Goal: Information Seeking & Learning: Learn about a topic

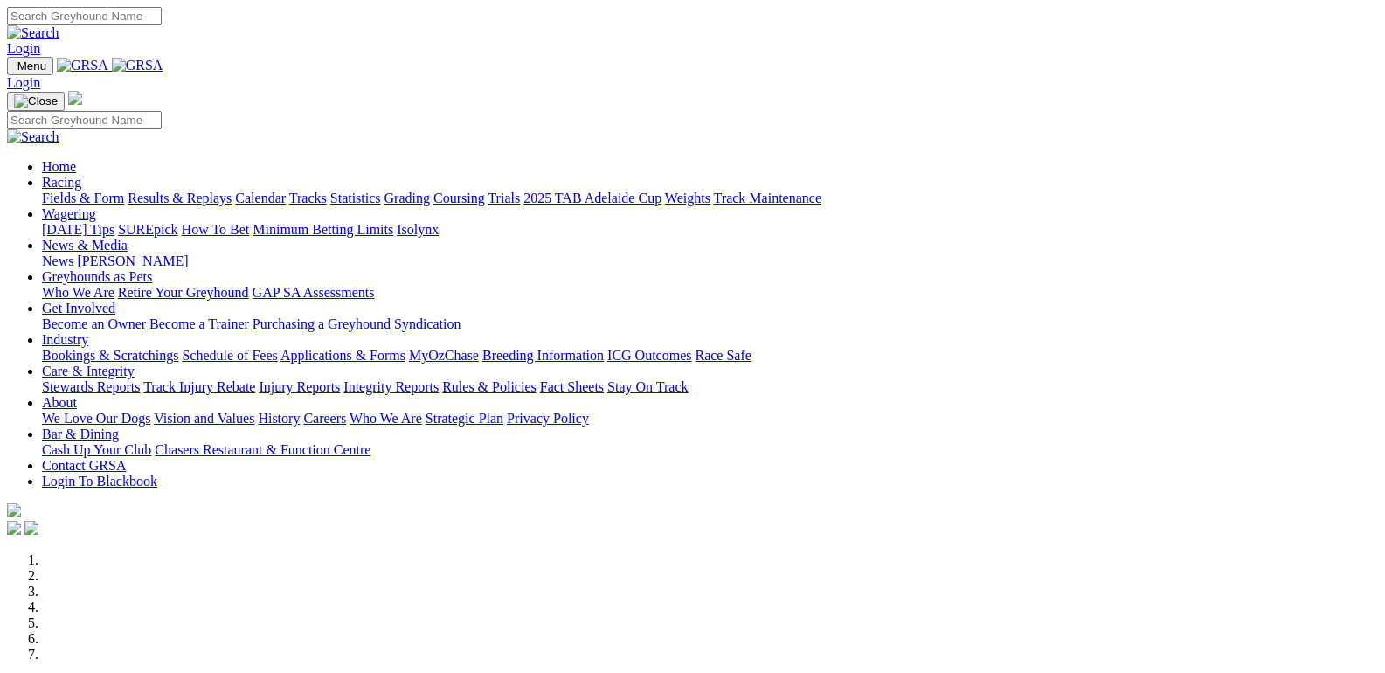
click at [54, 190] on link "Fields & Form" at bounding box center [83, 197] width 82 height 15
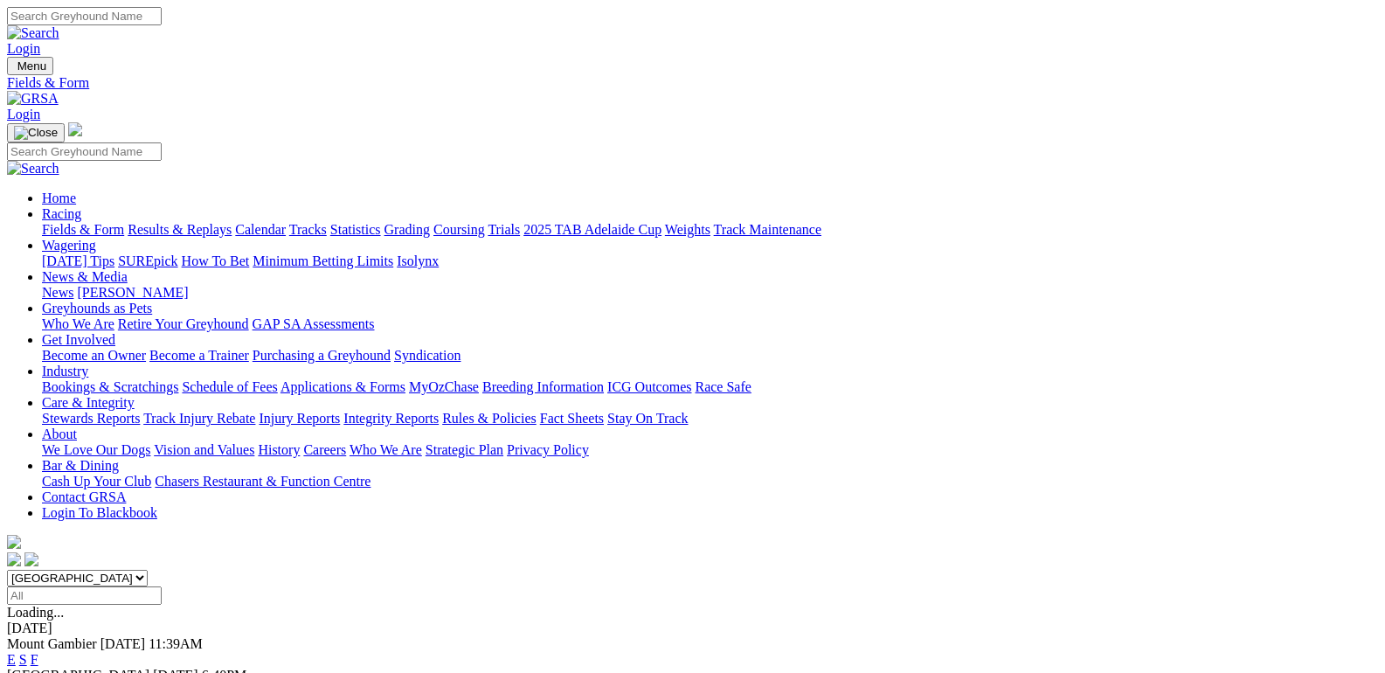
scroll to position [262, 0]
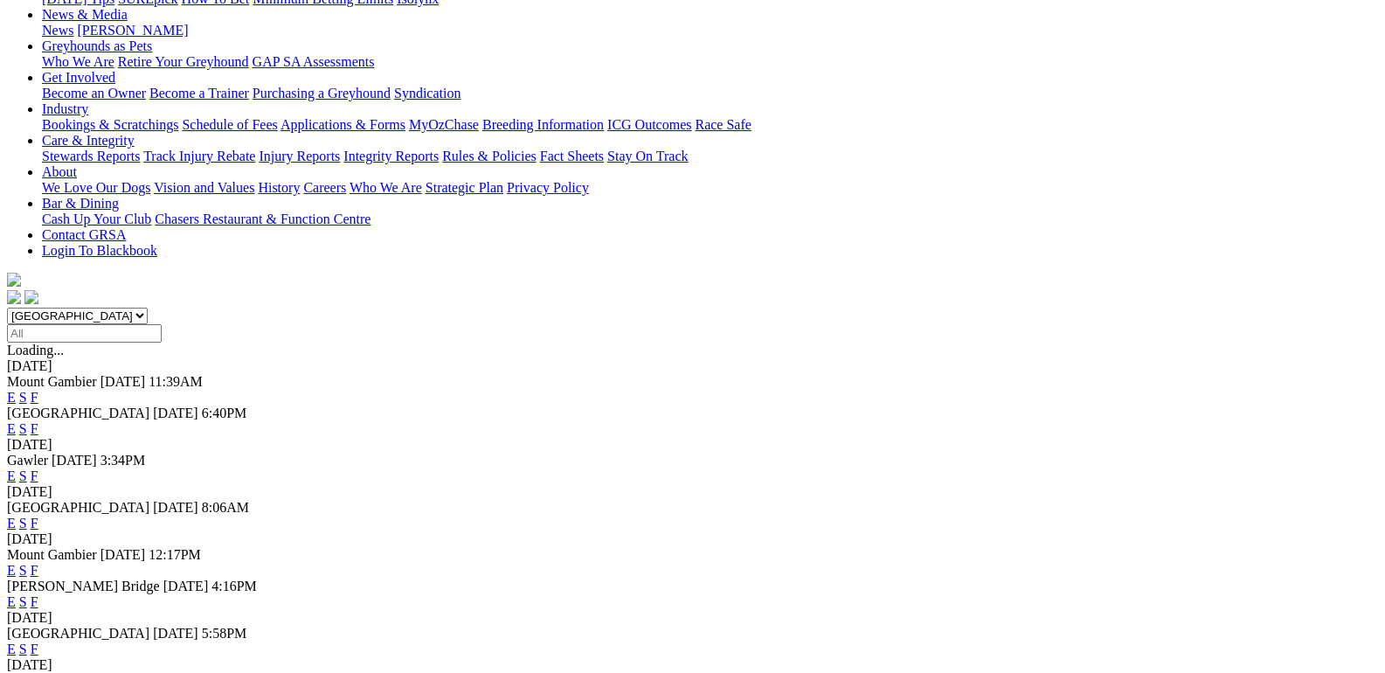
click at [38, 563] on link "F" at bounding box center [35, 570] width 8 height 15
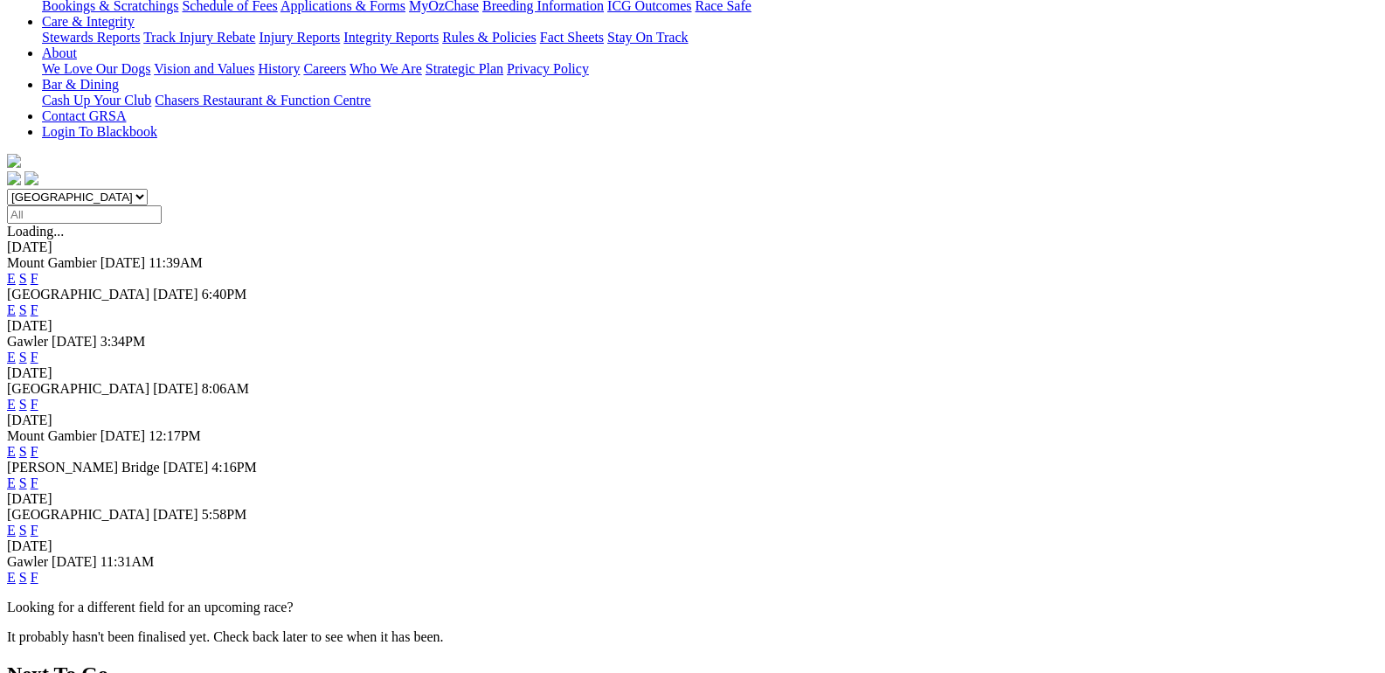
scroll to position [524, 0]
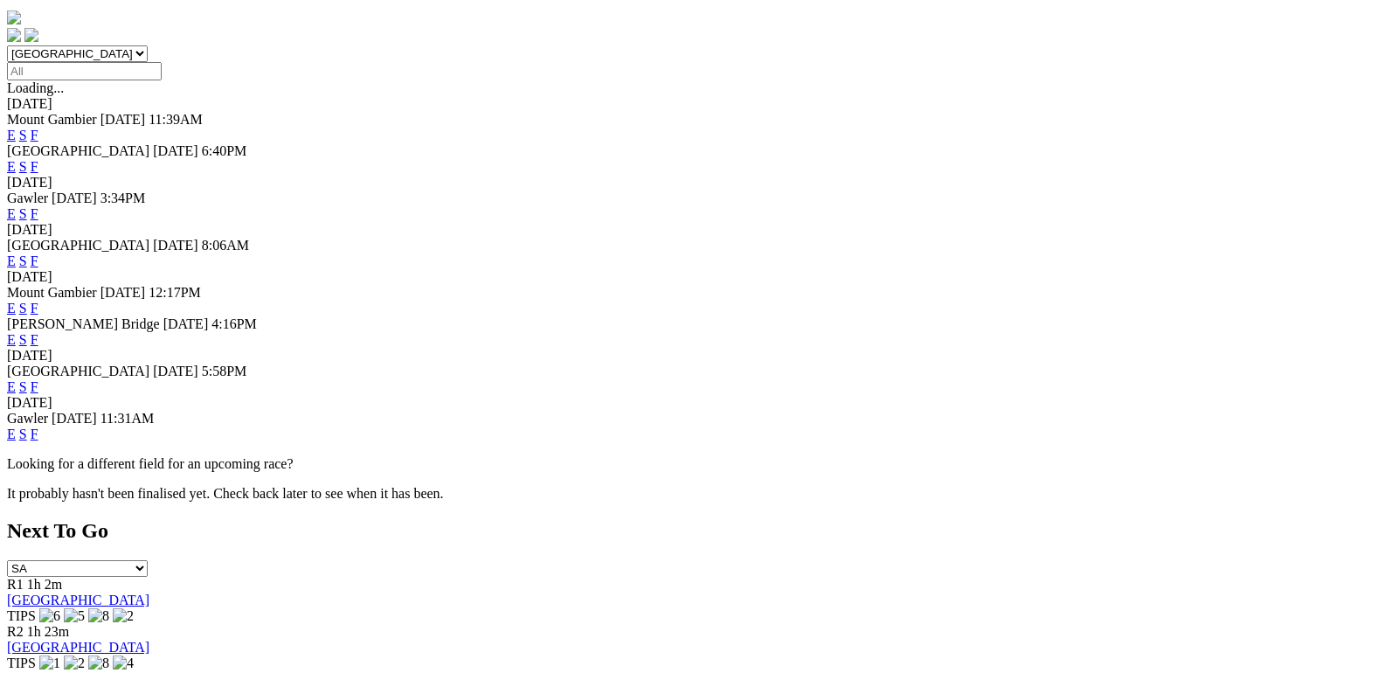
click at [38, 332] on link "F" at bounding box center [35, 339] width 8 height 15
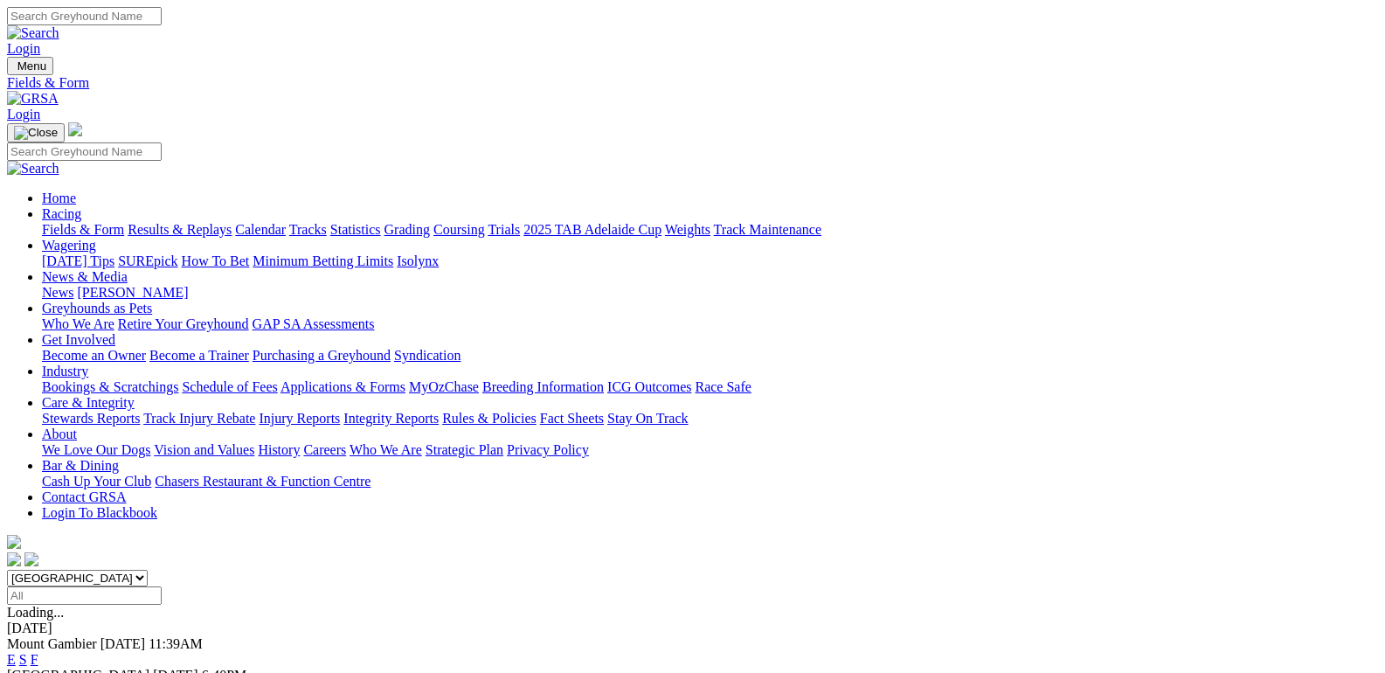
click at [38, 652] on link "F" at bounding box center [35, 659] width 8 height 15
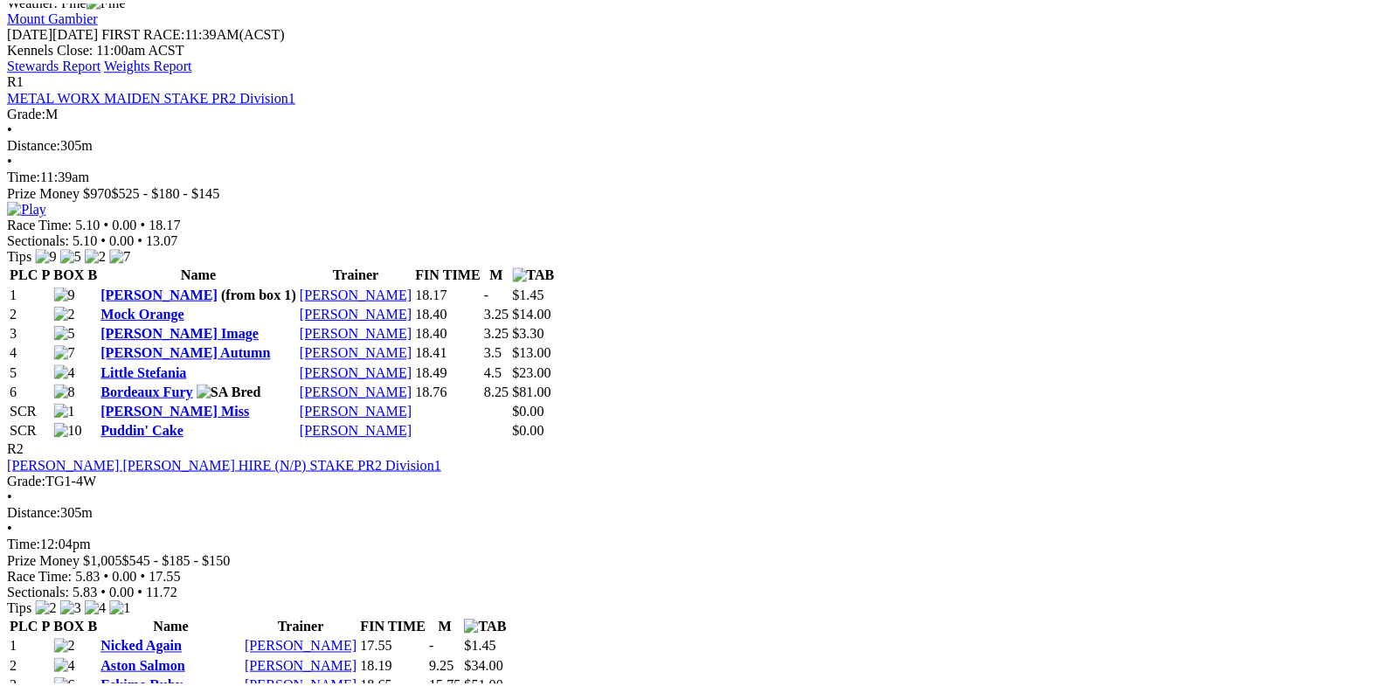
scroll to position [786, 0]
